Goal: Information Seeking & Learning: Learn about a topic

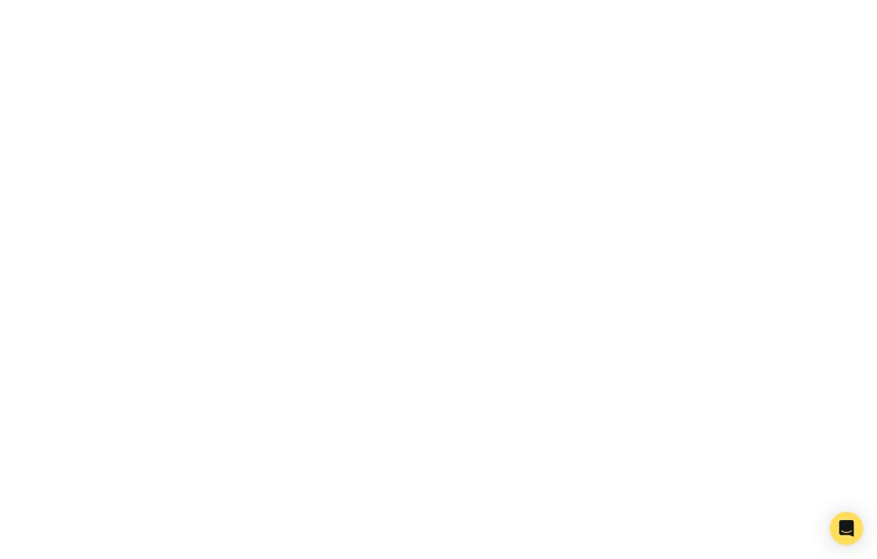
scroll to position [2831, 0]
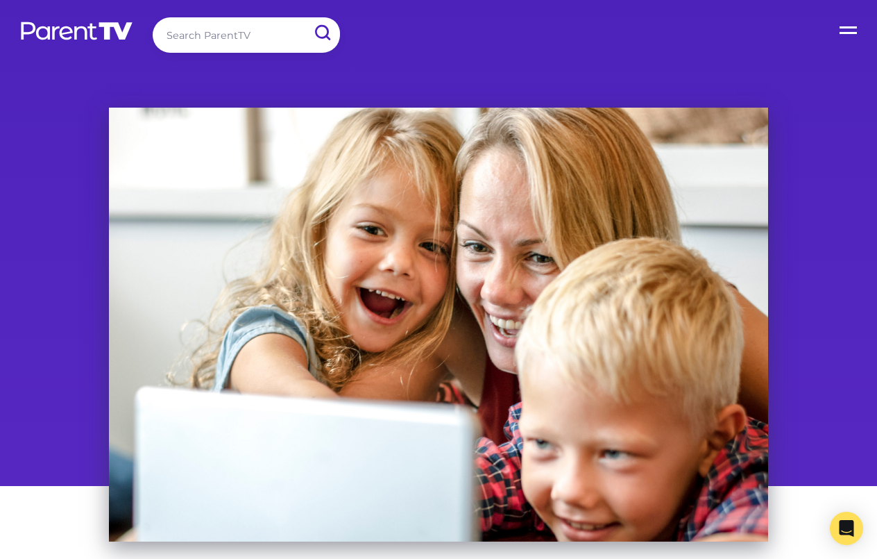
scroll to position [112, 0]
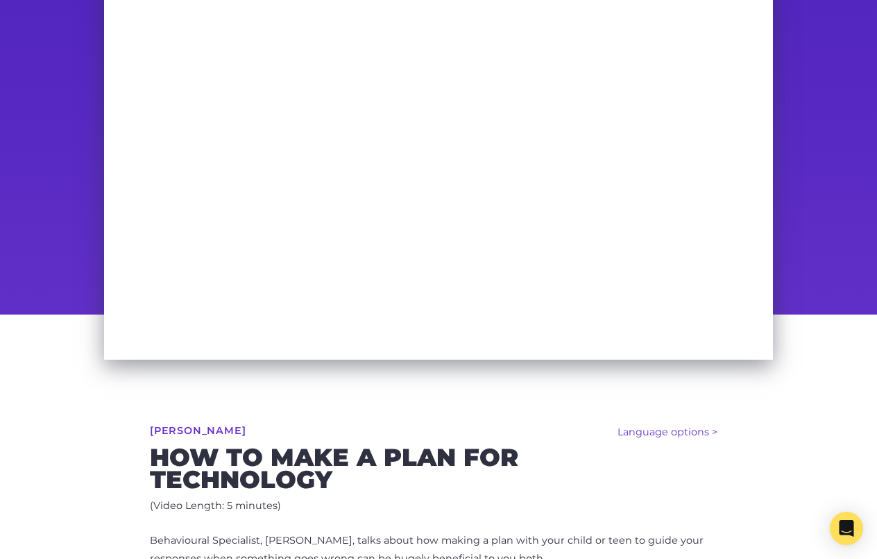
scroll to position [145, 0]
